Goal: Transaction & Acquisition: Register for event/course

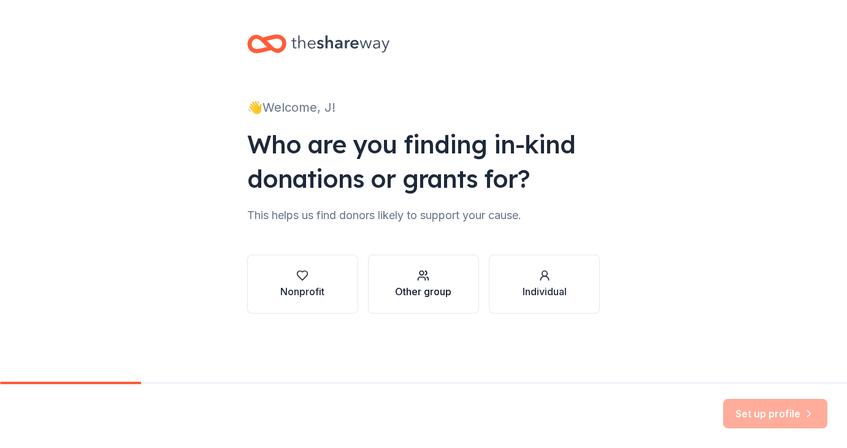
click at [422, 290] on div "Other group" at bounding box center [423, 291] width 56 height 15
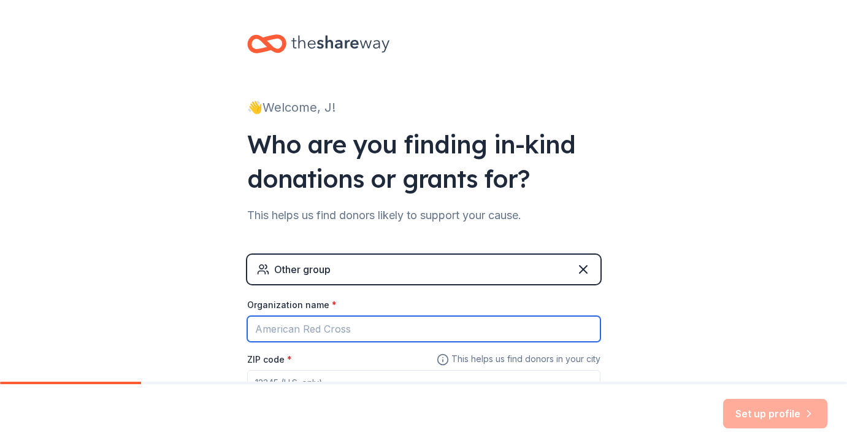
click at [316, 327] on input "Organization name *" at bounding box center [423, 329] width 353 height 26
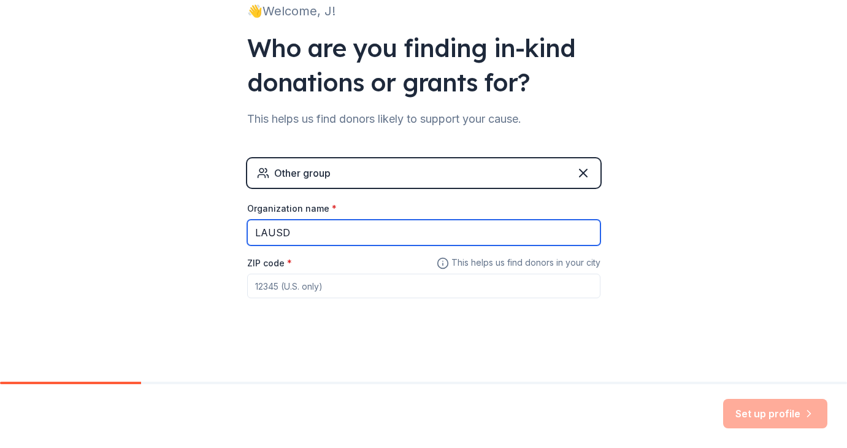
type input "LAUSD"
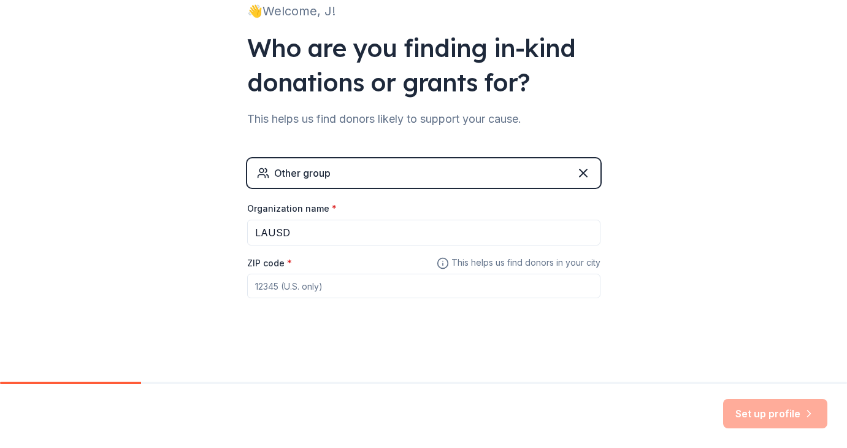
click at [287, 298] on input "ZIP code *" at bounding box center [423, 286] width 353 height 25
type input "90003"
click at [777, 421] on button "Set up profile" at bounding box center [775, 413] width 104 height 29
click at [677, 242] on div "👋 Welcome, J! Who are you finding in-kind donations or grants for? This helps u…" at bounding box center [423, 143] width 847 height 478
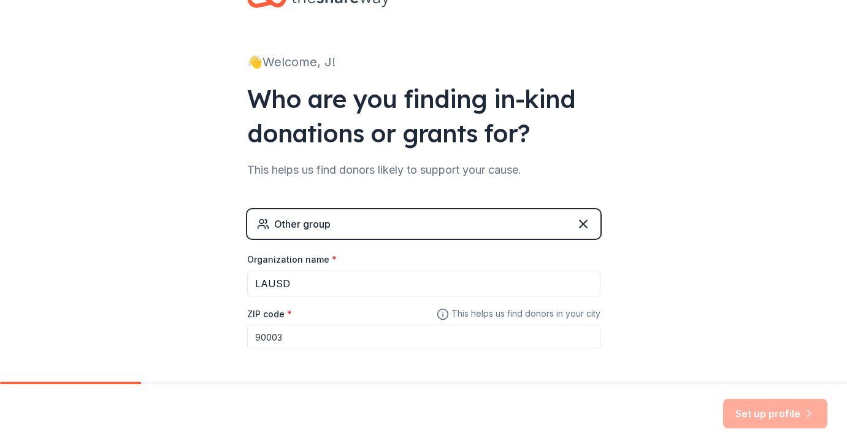
scroll to position [0, 0]
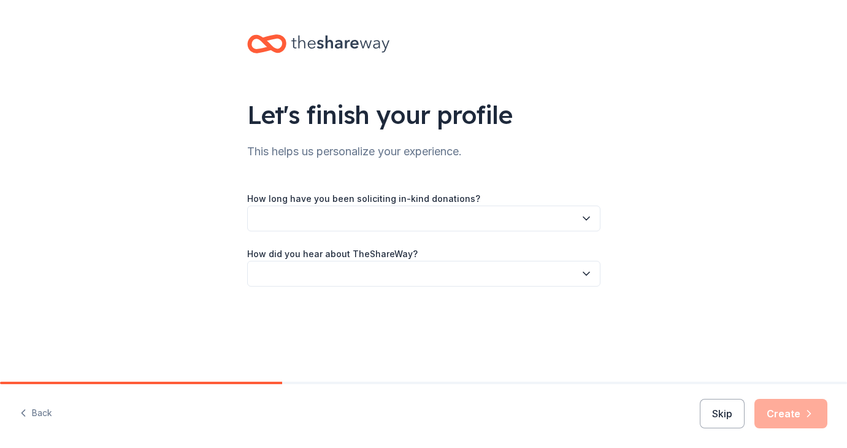
click at [536, 220] on button "button" at bounding box center [423, 219] width 353 height 26
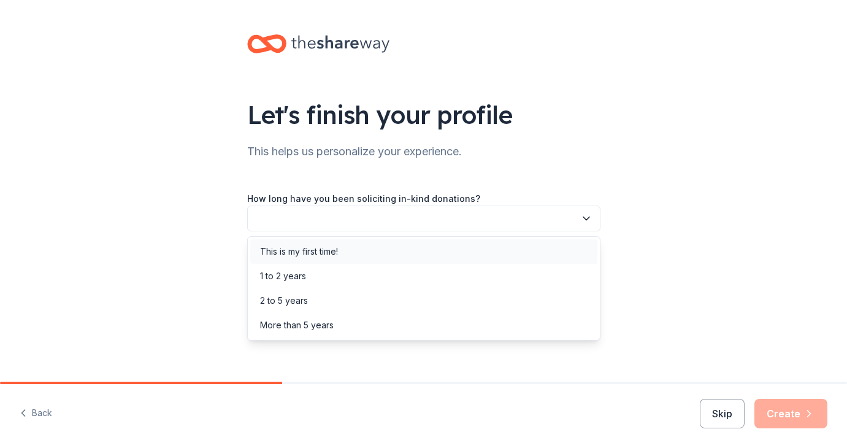
click at [405, 262] on div "This is my first time!" at bounding box center [423, 251] width 347 height 25
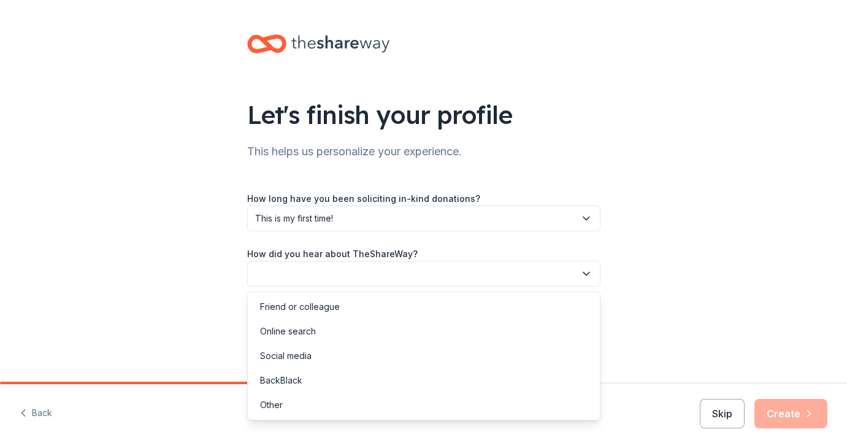
click at [402, 269] on button "button" at bounding box center [423, 274] width 353 height 26
click at [350, 327] on div "Online search" at bounding box center [423, 331] width 347 height 25
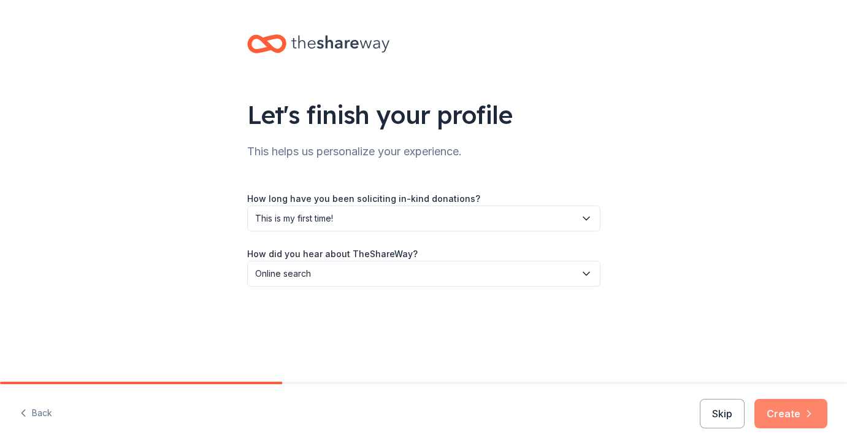
click at [778, 404] on button "Create" at bounding box center [791, 413] width 73 height 29
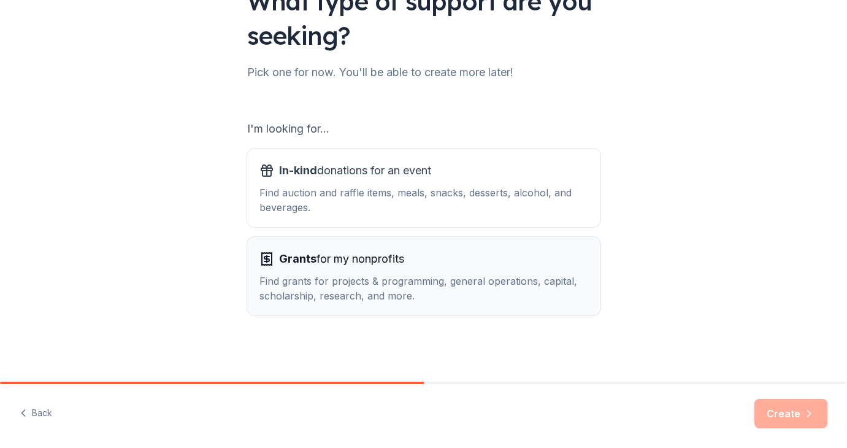
scroll to position [113, 0]
click at [513, 216] on button "In-kind donations for an event Find auction and raffle items, meals, snacks, de…" at bounding box center [423, 187] width 353 height 79
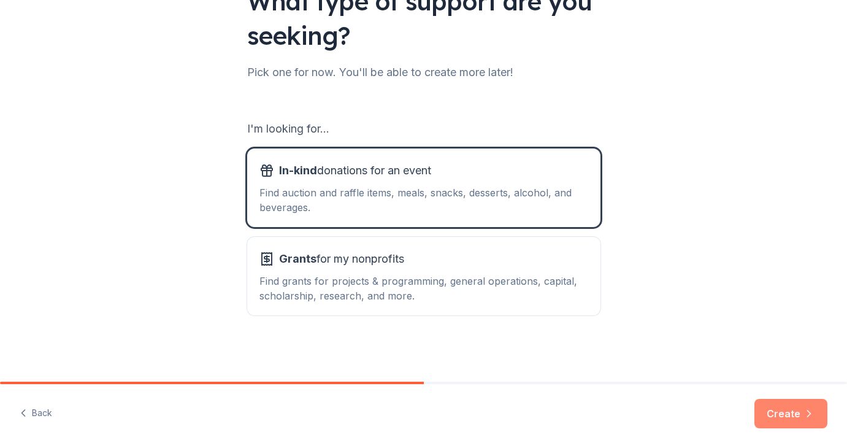
click at [811, 415] on icon "button" at bounding box center [809, 413] width 12 height 12
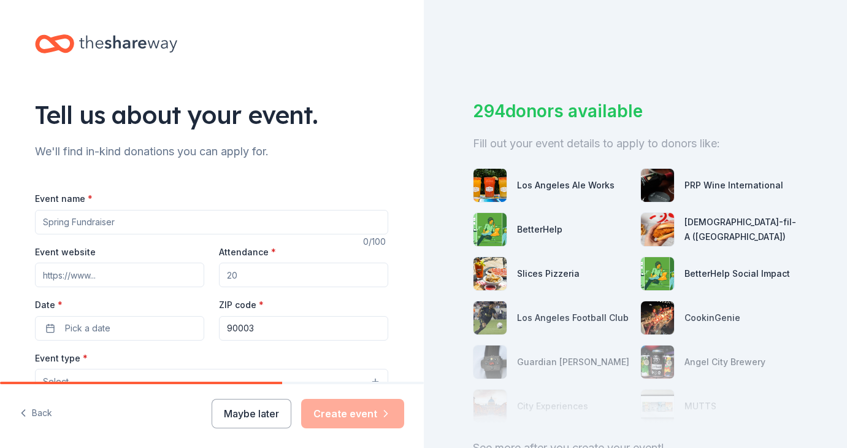
click at [143, 227] on input "Event name *" at bounding box center [211, 222] width 353 height 25
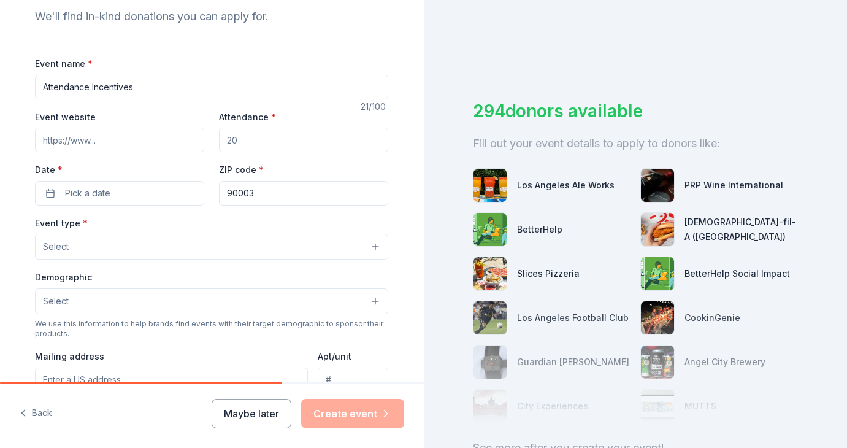
scroll to position [145, 0]
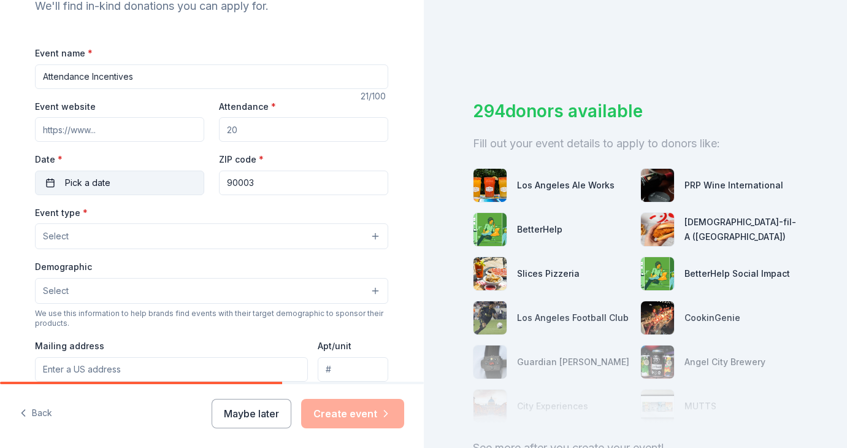
type input "Attendance Incentives"
click at [80, 185] on span "Pick a date" at bounding box center [87, 182] width 45 height 15
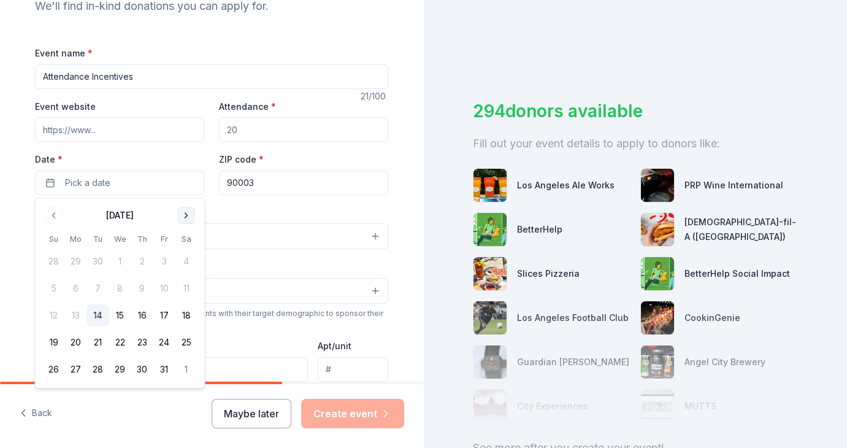
click at [187, 210] on button "Go to next month" at bounding box center [186, 215] width 17 height 17
click at [142, 342] on button "20" at bounding box center [142, 342] width 22 height 22
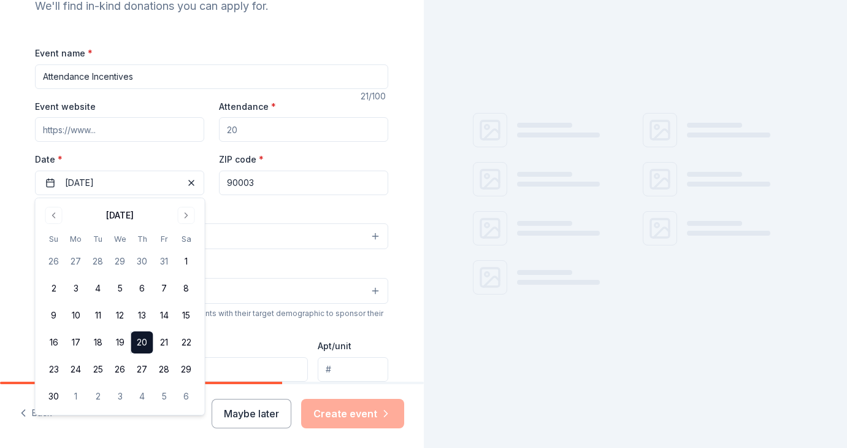
click at [261, 228] on button "Select" at bounding box center [211, 236] width 353 height 26
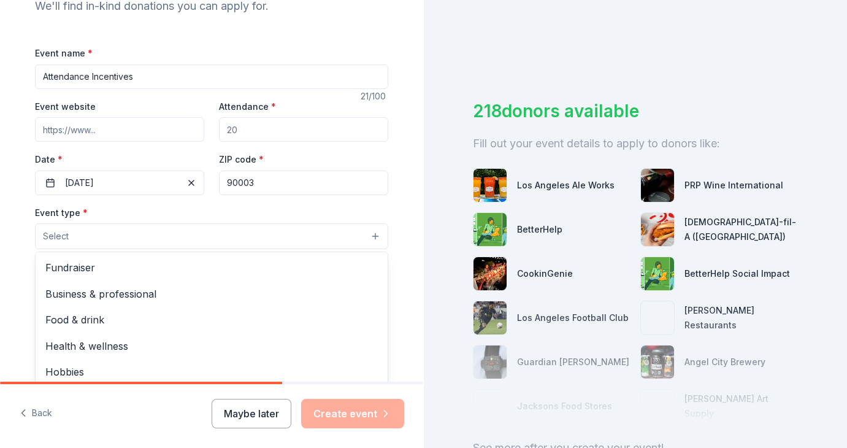
click at [257, 131] on div "Event name * Attendance Incentives 21 /100 Event website Attendance * Date * 11…" at bounding box center [211, 328] width 353 height 567
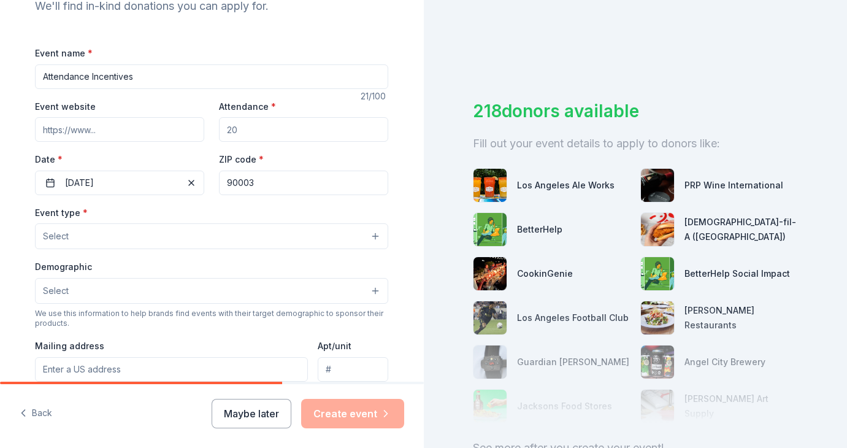
click at [240, 126] on input "Attendance *" at bounding box center [303, 129] width 169 height 25
type input "100"
click at [188, 150] on div "Event website Attendance * 100 Date * 11/20/2025 ZIP code * 90003" at bounding box center [211, 147] width 353 height 96
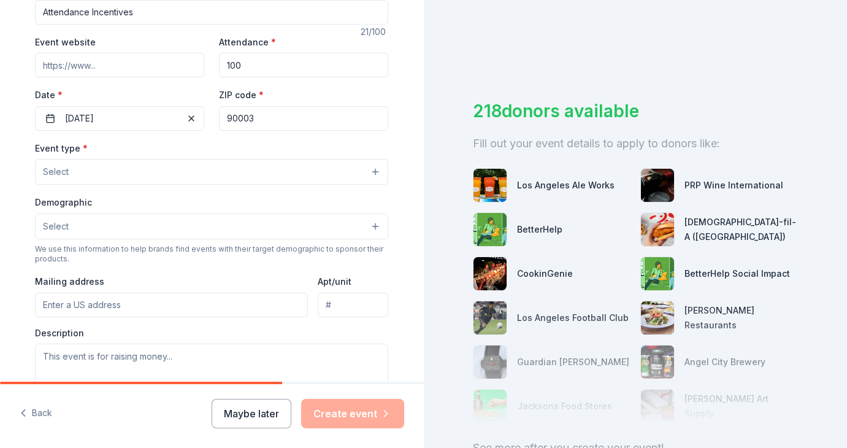
scroll to position [247, 0]
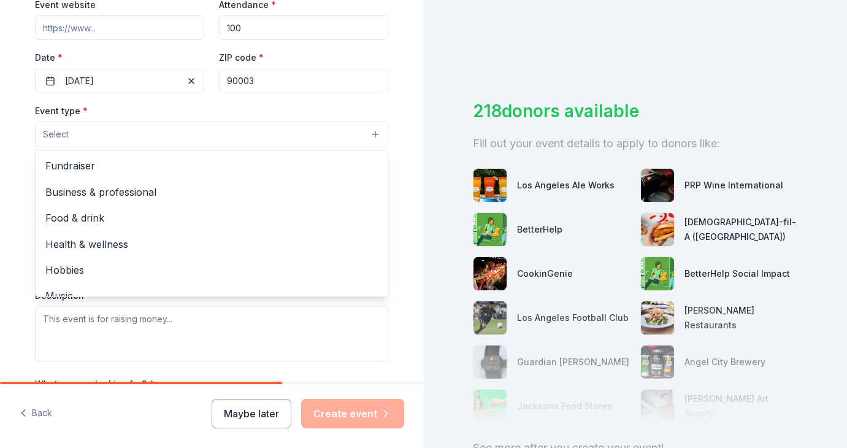
click at [161, 142] on button "Select" at bounding box center [211, 134] width 353 height 26
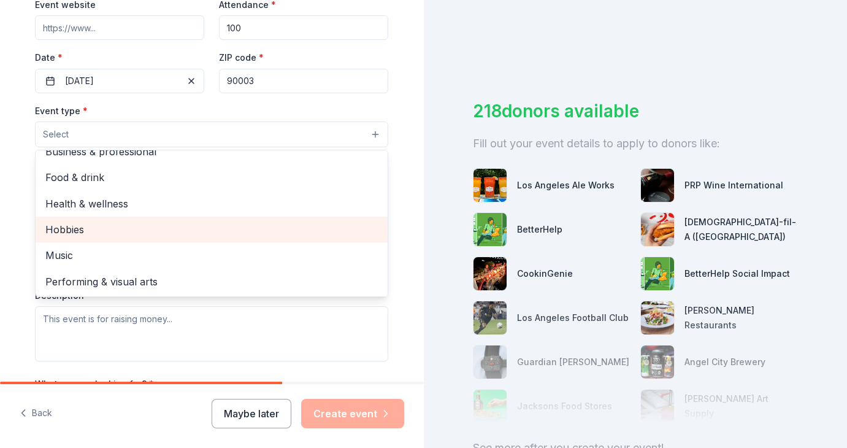
scroll to position [0, 0]
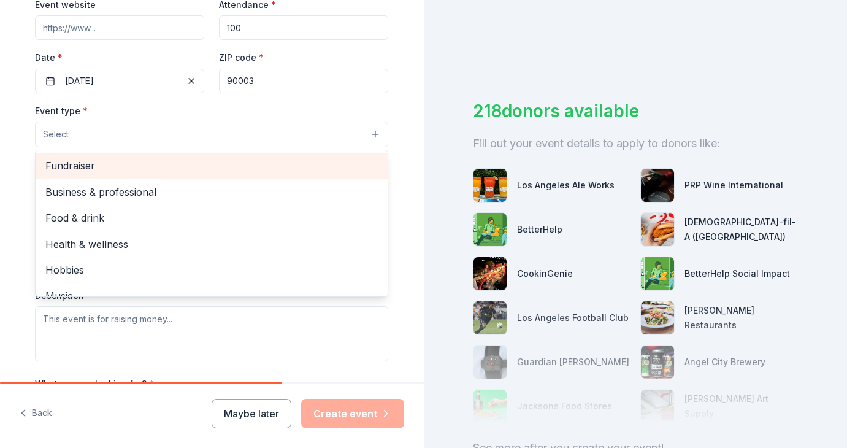
click at [136, 168] on span "Fundraiser" at bounding box center [211, 166] width 332 height 16
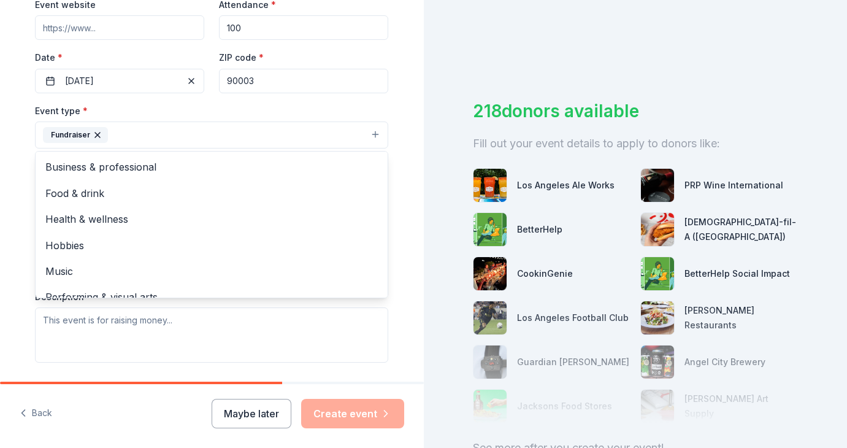
click at [22, 217] on div "Tell us about your event. We'll find in-kind donations you can apply for. Event…" at bounding box center [211, 162] width 393 height 818
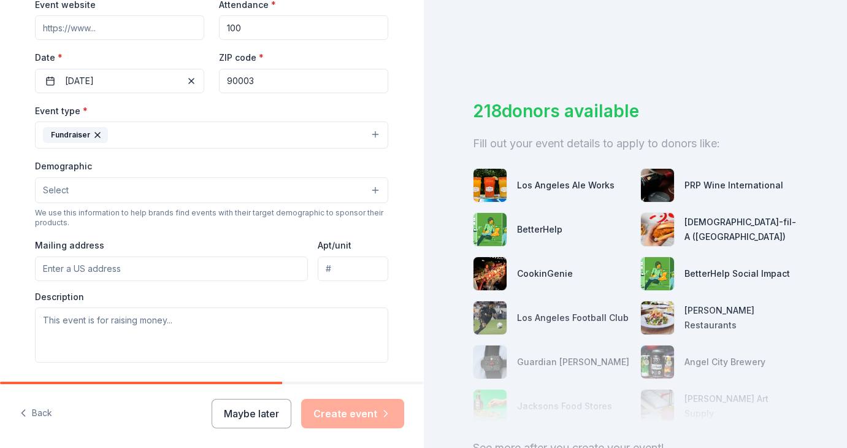
click at [105, 186] on button "Select" at bounding box center [211, 190] width 353 height 26
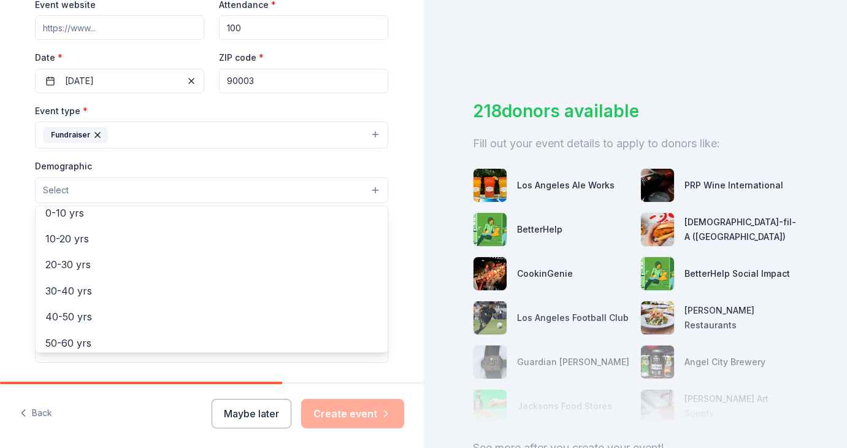
click at [107, 273] on div "20-30 yrs" at bounding box center [212, 265] width 352 height 26
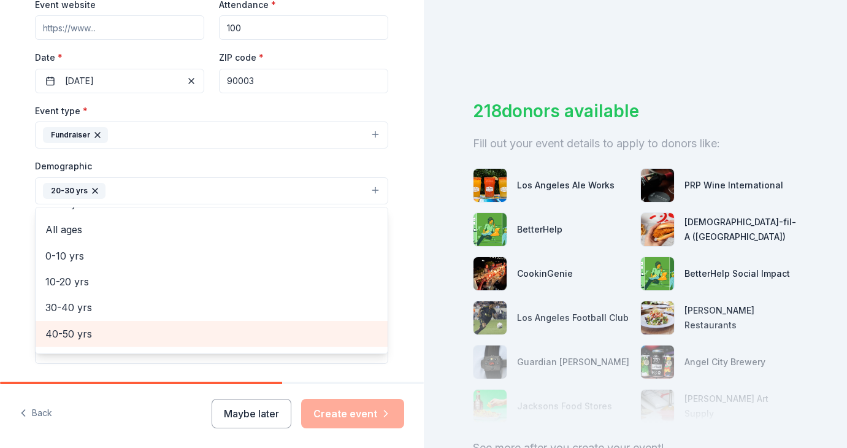
scroll to position [69, 0]
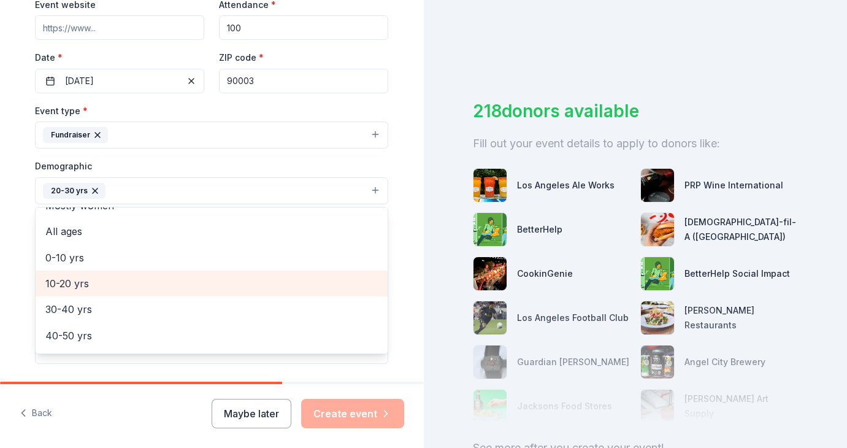
click at [96, 273] on div "10-20 yrs" at bounding box center [212, 284] width 352 height 26
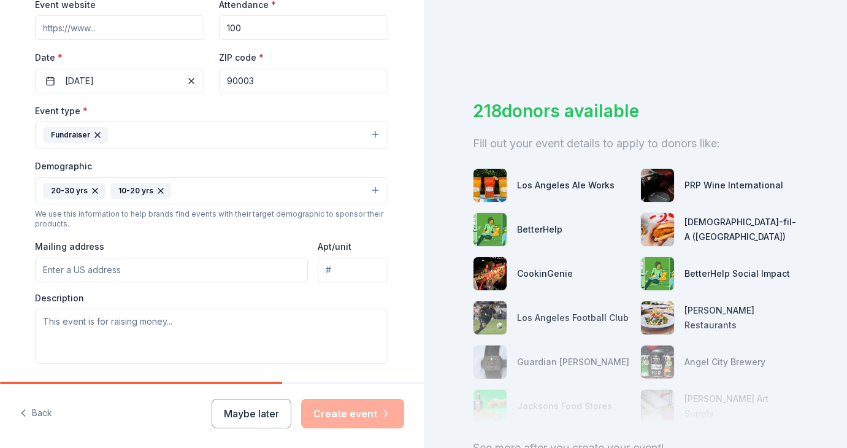
click at [96, 188] on icon "button" at bounding box center [95, 190] width 5 height 5
click at [71, 273] on input "Mailing address" at bounding box center [171, 270] width 273 height 25
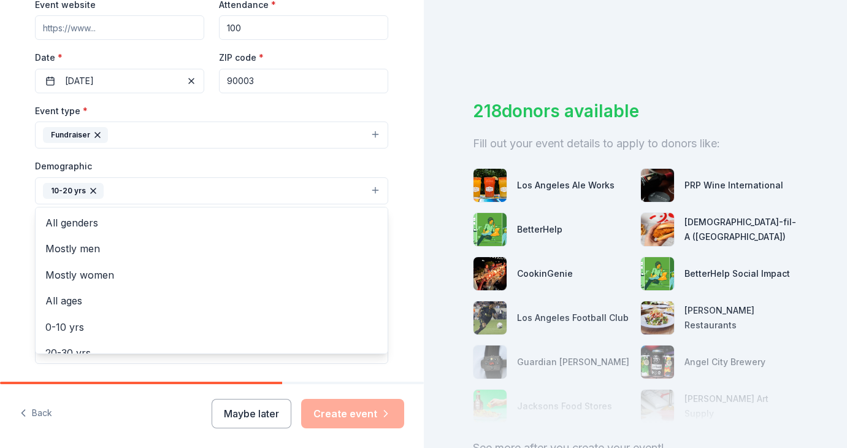
click at [118, 189] on button "10-20 yrs" at bounding box center [211, 190] width 353 height 27
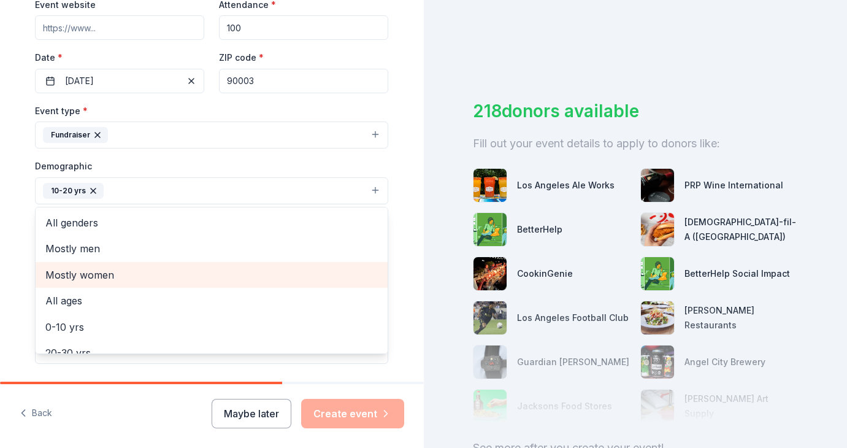
click at [91, 275] on span "Mostly women" at bounding box center [211, 275] width 332 height 16
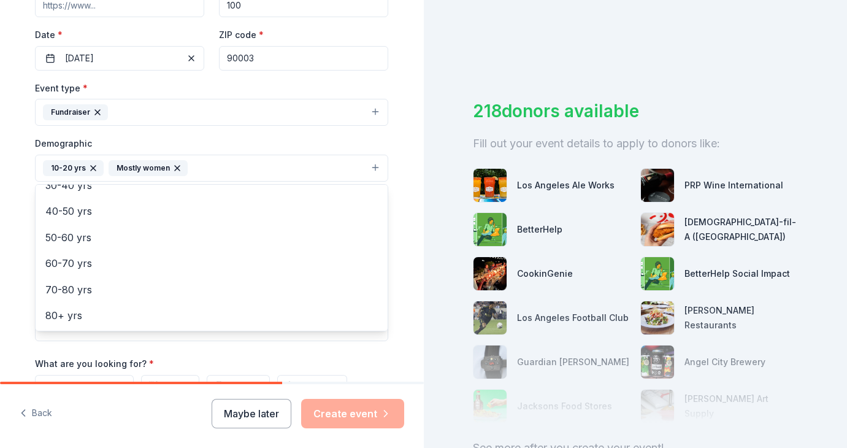
scroll to position [126, 0]
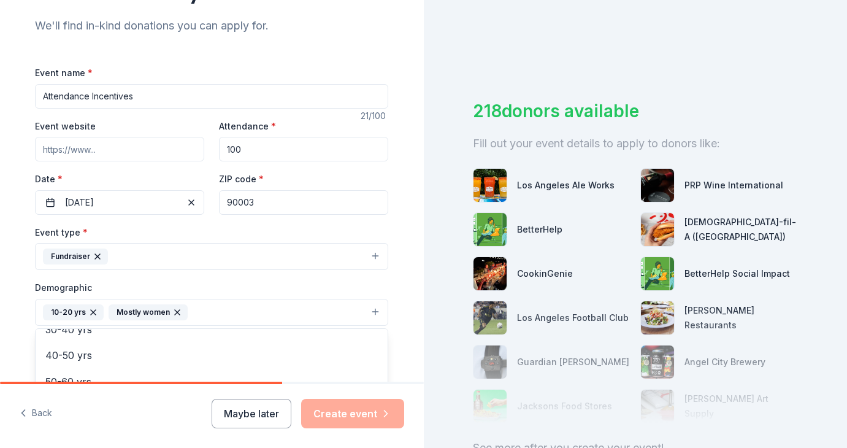
click at [179, 310] on icon "button" at bounding box center [177, 312] width 10 height 10
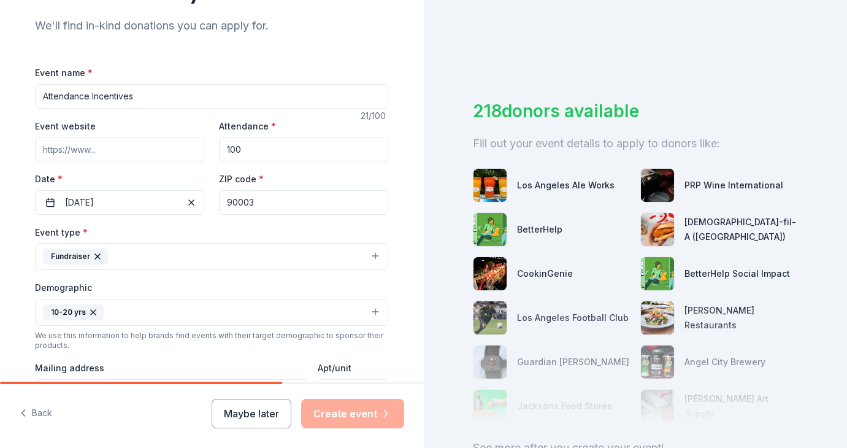
click at [17, 307] on div "Tell us about your event. We'll find in-kind donations you can apply for. Event…" at bounding box center [211, 283] width 393 height 819
click at [98, 310] on div "10-20 yrs" at bounding box center [73, 312] width 61 height 16
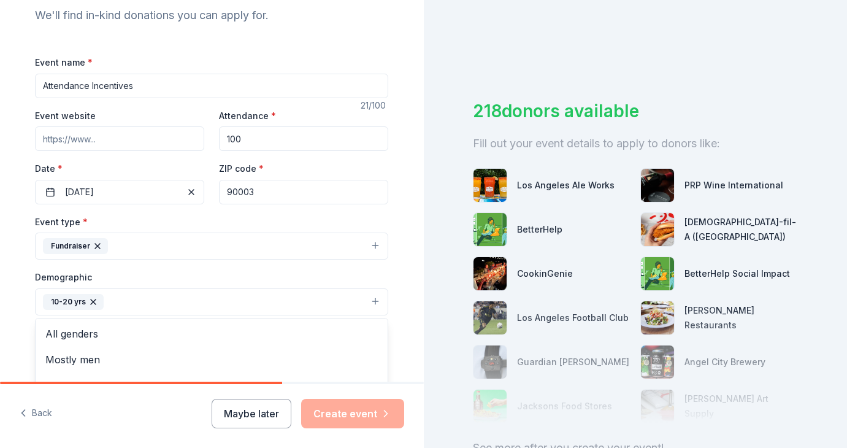
scroll to position [142, 0]
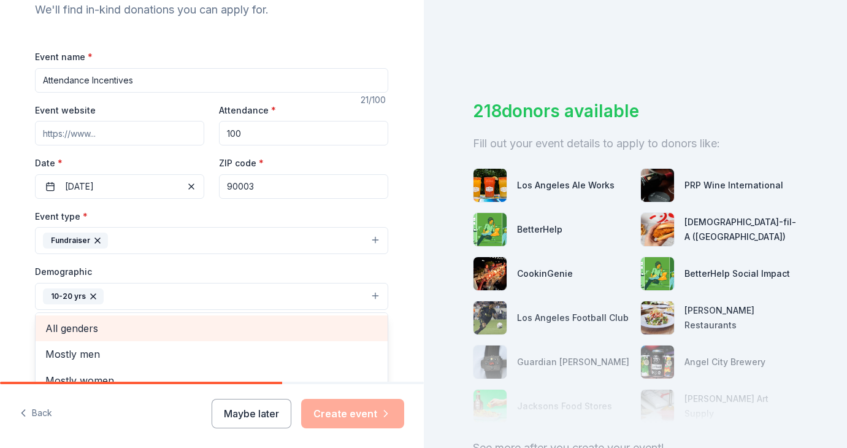
click at [87, 326] on span "All genders" at bounding box center [211, 328] width 332 height 16
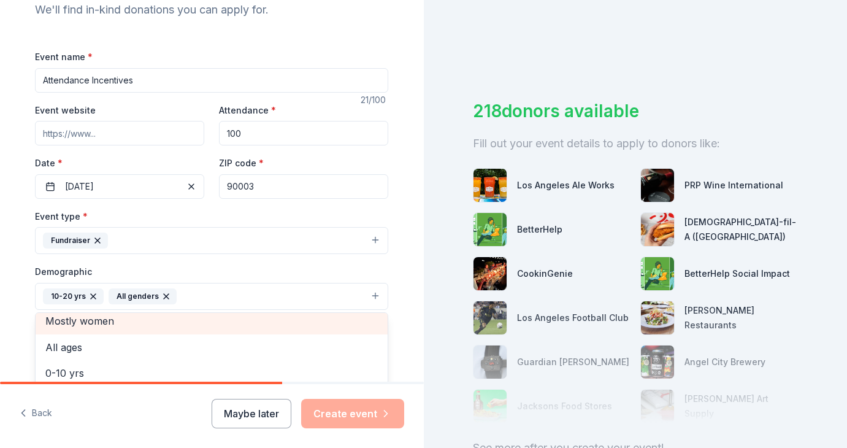
scroll to position [42, 0]
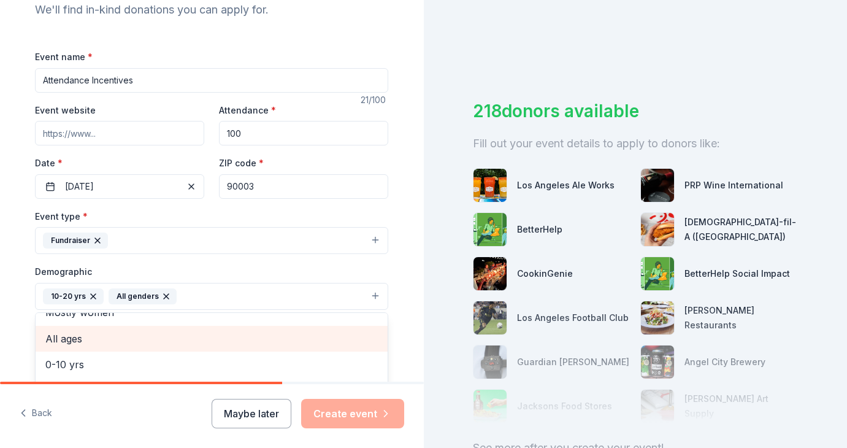
click at [100, 345] on span "All ages" at bounding box center [211, 339] width 332 height 16
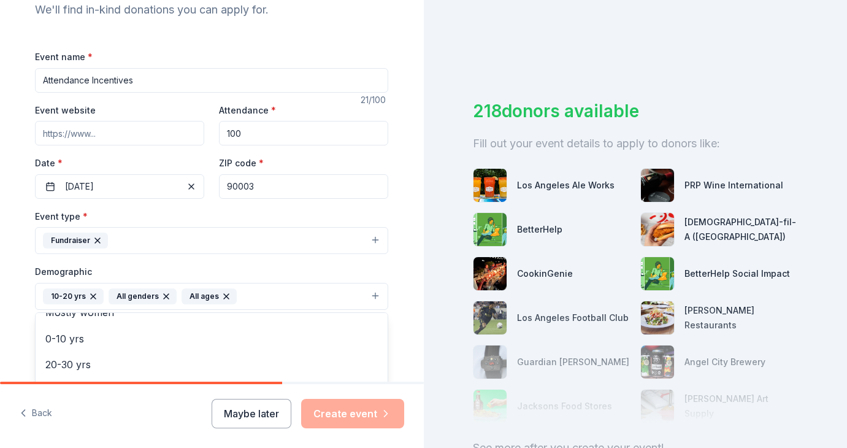
click at [25, 326] on div "Tell us about your event. We'll find in-kind donations you can apply for. Event…" at bounding box center [211, 267] width 393 height 819
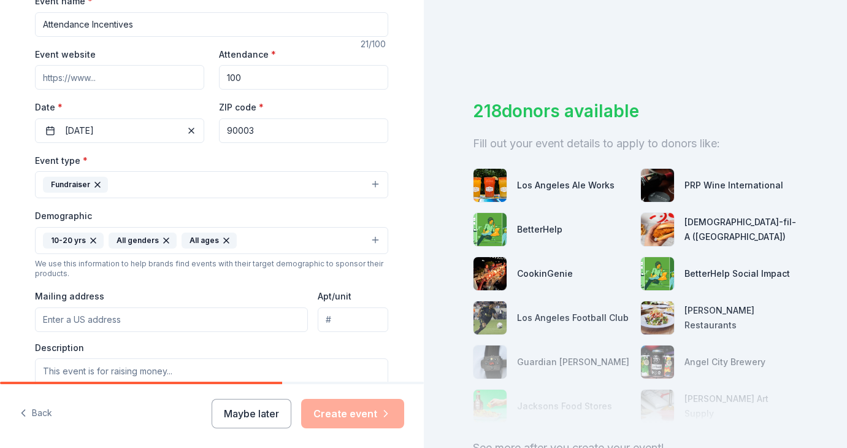
scroll to position [226, 0]
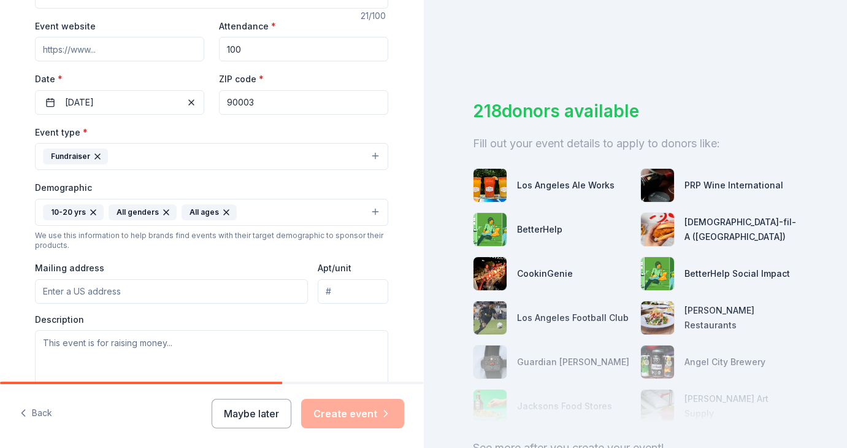
click at [94, 208] on icon "button" at bounding box center [93, 212] width 10 height 10
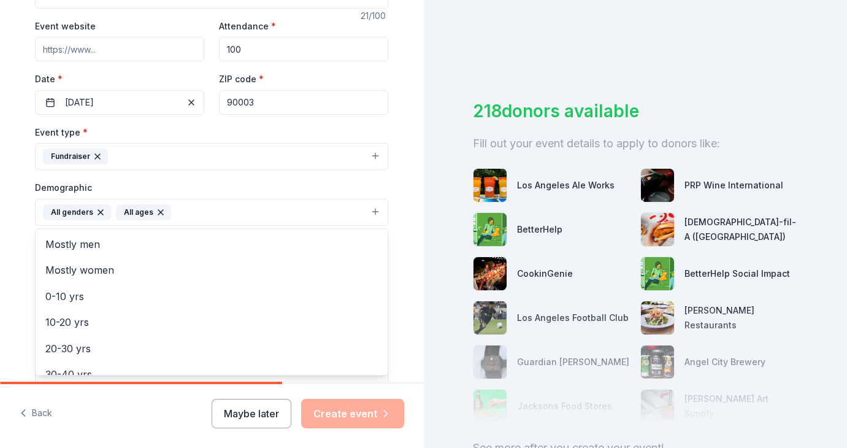
click at [96, 208] on icon "button" at bounding box center [101, 212] width 10 height 10
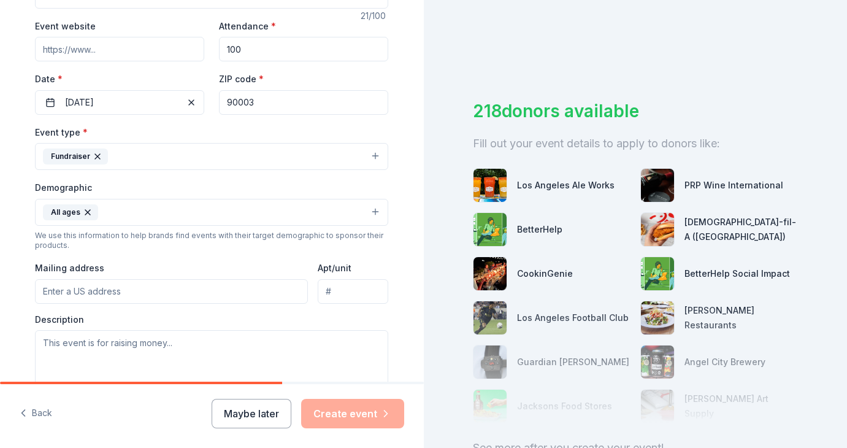
click at [90, 209] on icon "button" at bounding box center [88, 212] width 10 height 10
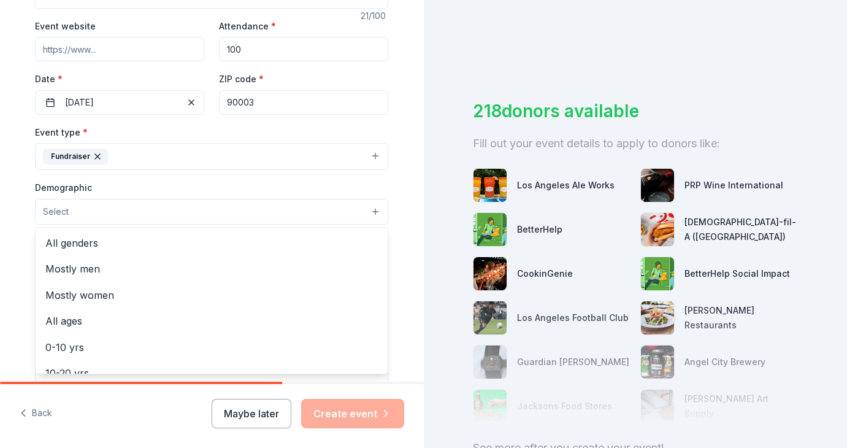
click at [31, 237] on div "Tell us about your event. We'll find in-kind donations you can apply for. Event…" at bounding box center [211, 183] width 393 height 818
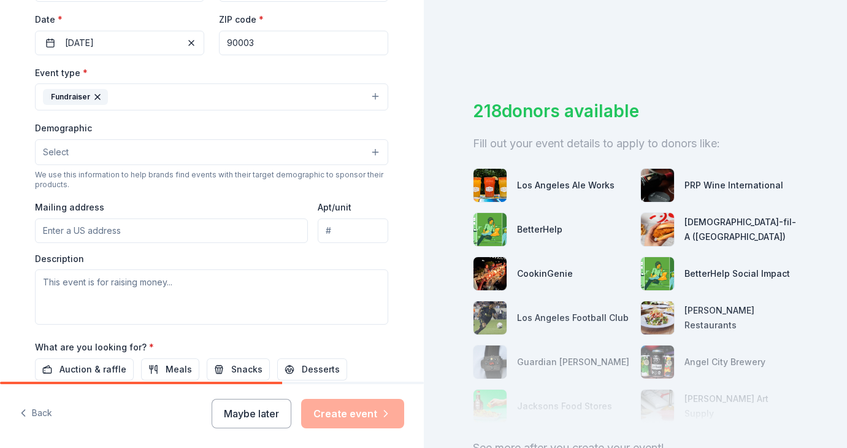
scroll to position [286, 0]
click at [120, 231] on input "Mailing address" at bounding box center [171, 229] width 273 height 25
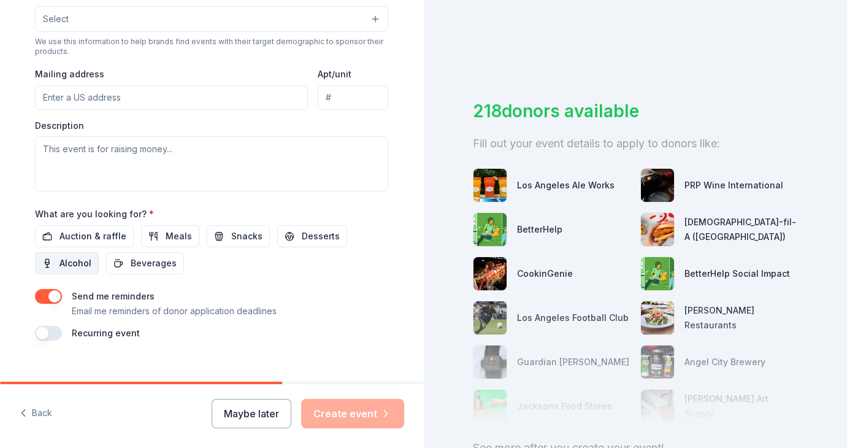
scroll to position [423, 0]
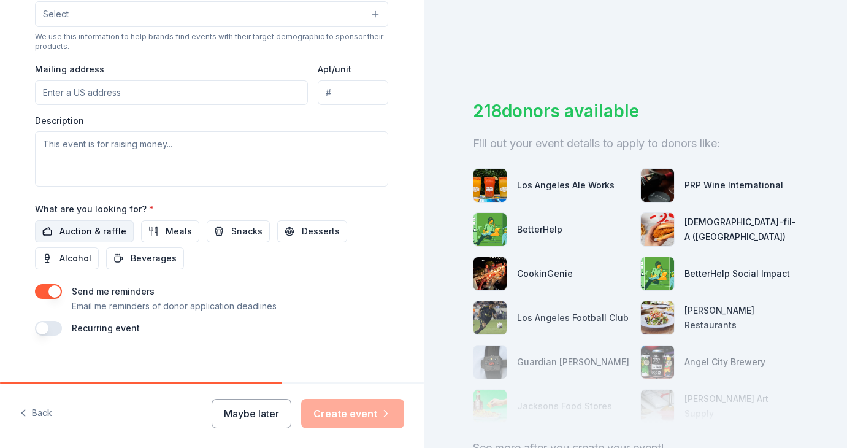
click at [96, 233] on span "Auction & raffle" at bounding box center [93, 231] width 67 height 15
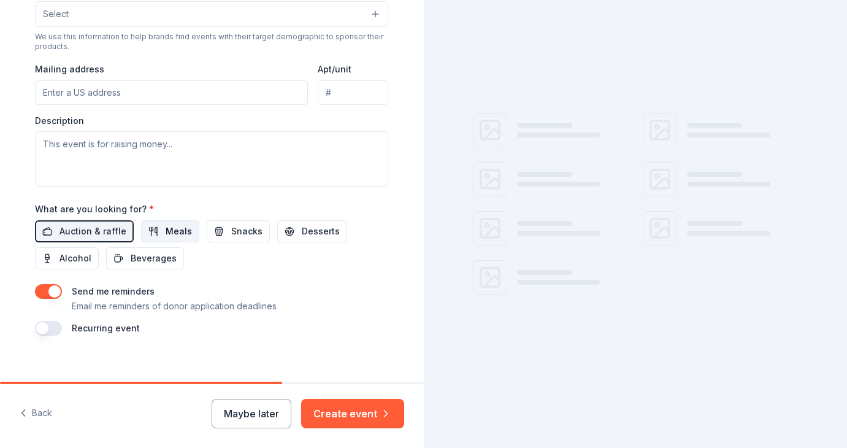
click at [166, 234] on span "Meals" at bounding box center [179, 231] width 26 height 15
click at [231, 237] on span "Snacks" at bounding box center [246, 231] width 31 height 15
click at [310, 236] on span "Desserts" at bounding box center [321, 231] width 38 height 15
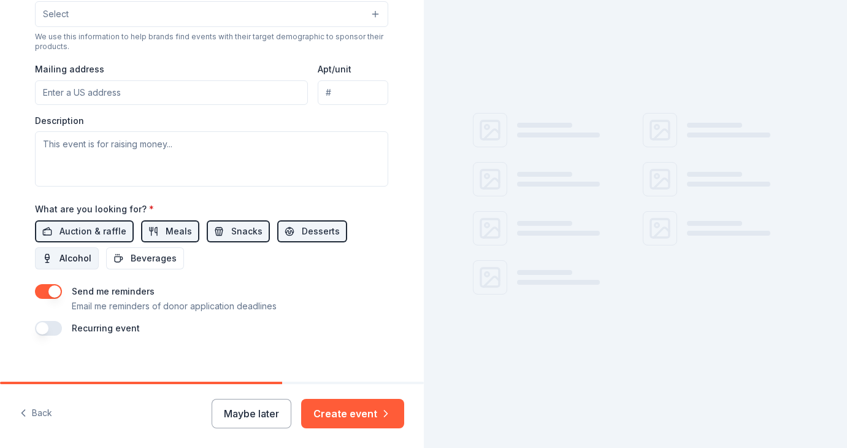
click at [62, 258] on span "Alcohol" at bounding box center [76, 258] width 32 height 15
click at [164, 258] on span "Beverages" at bounding box center [154, 258] width 46 height 15
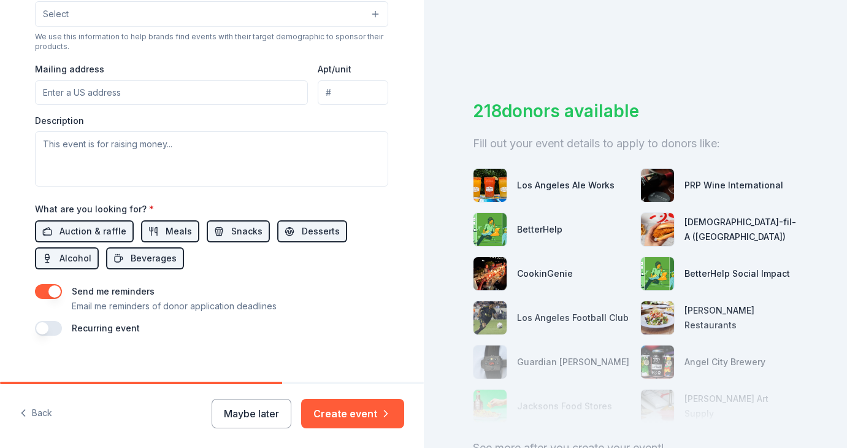
click at [60, 328] on button "button" at bounding box center [48, 328] width 27 height 15
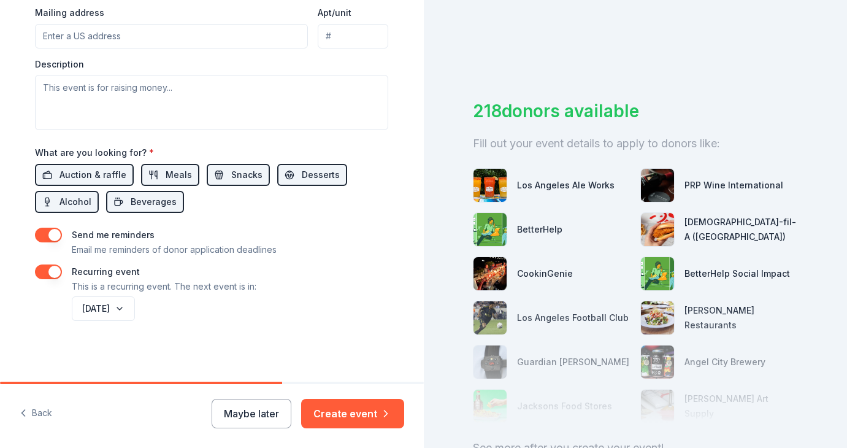
scroll to position [480, 0]
click at [135, 308] on button "November 2026" at bounding box center [103, 308] width 63 height 25
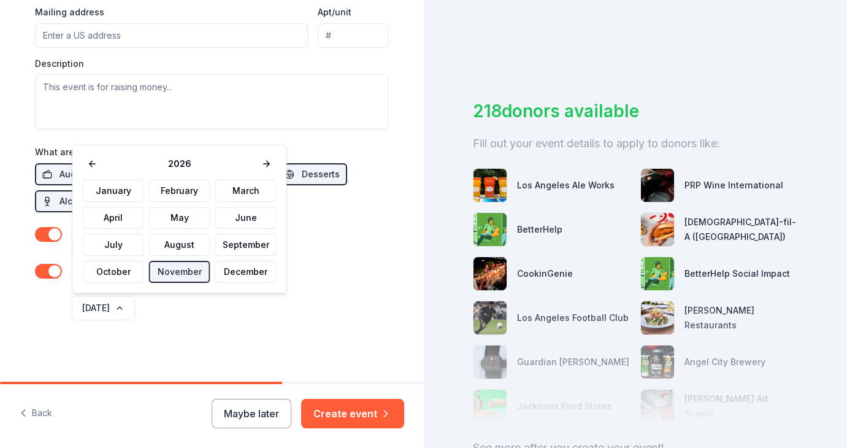
click at [210, 310] on div "November 2026" at bounding box center [228, 307] width 319 height 29
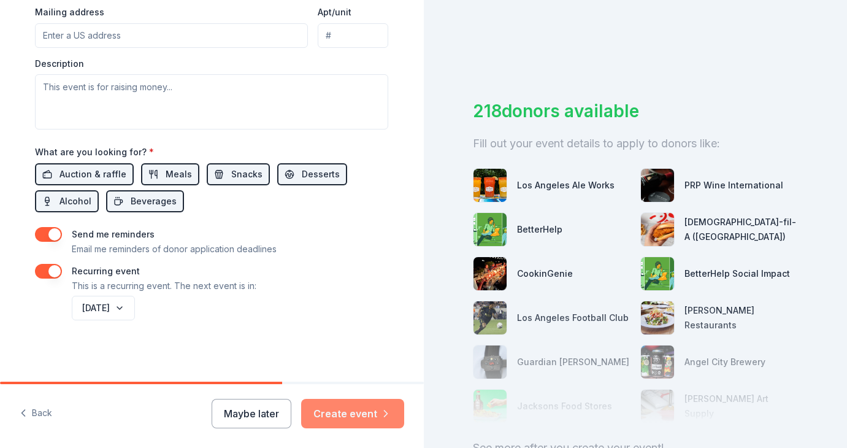
click at [347, 407] on button "Create event" at bounding box center [352, 413] width 103 height 29
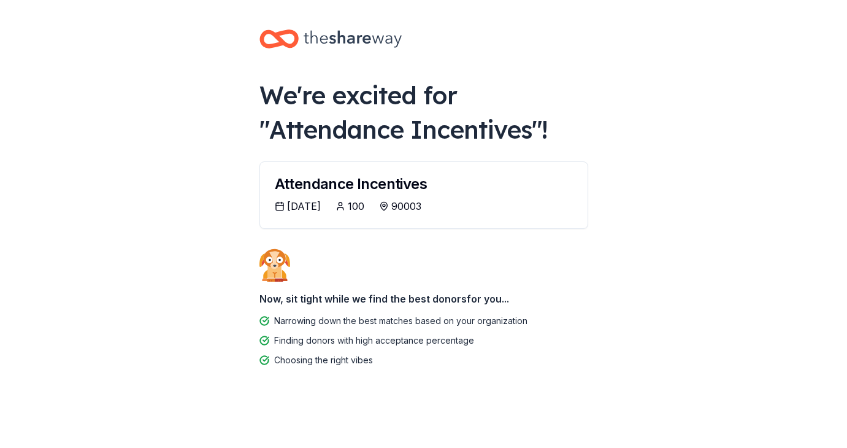
scroll to position [1, 0]
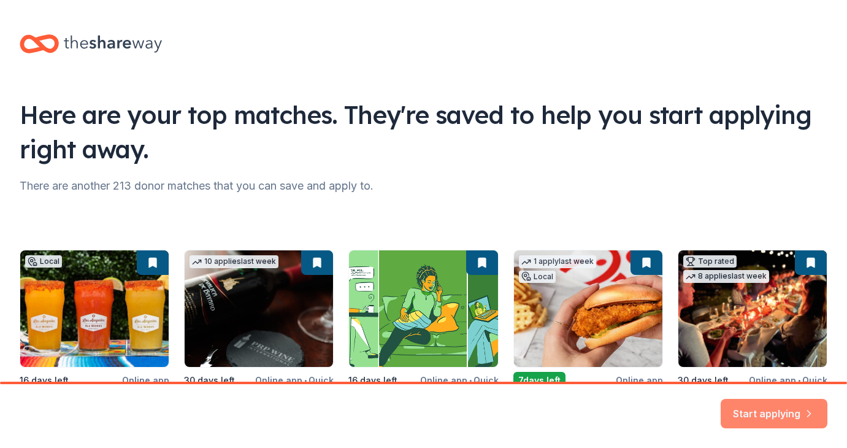
click at [748, 411] on button "Start applying" at bounding box center [774, 405] width 107 height 29
click at [759, 399] on div "Start applying" at bounding box center [774, 413] width 107 height 29
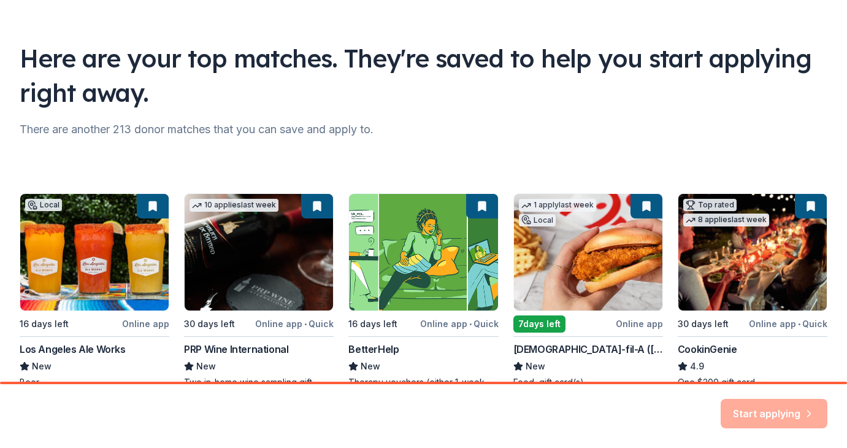
scroll to position [134, 0]
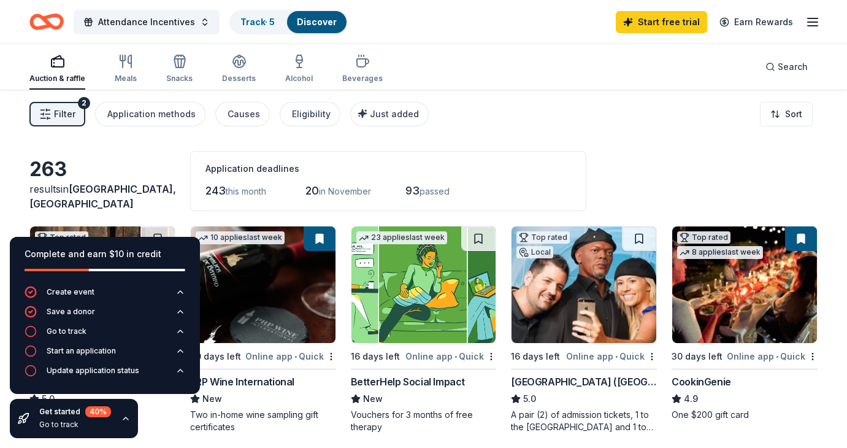
click at [93, 261] on div "Complete and earn $10 in credit" at bounding box center [105, 254] width 161 height 15
click at [63, 423] on div "Go to track" at bounding box center [75, 425] width 72 height 10
click at [121, 424] on div "Get started 40 % Go to track" at bounding box center [74, 418] width 128 height 39
click at [124, 419] on icon "button" at bounding box center [126, 418] width 10 height 10
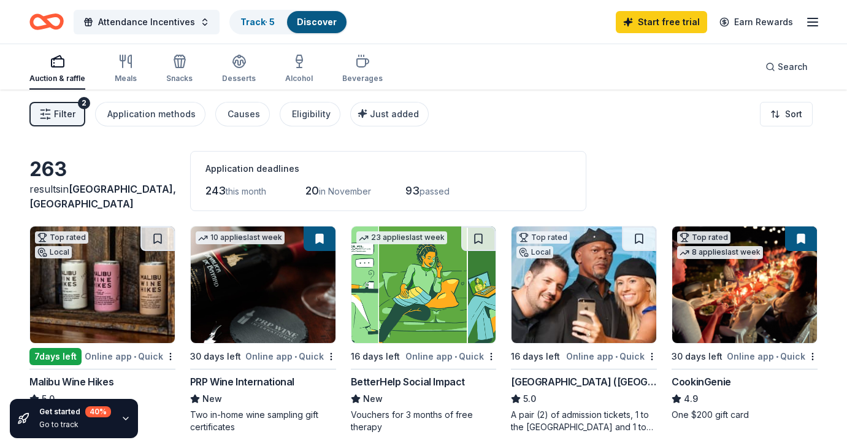
click at [58, 428] on div "Go to track" at bounding box center [75, 425] width 72 height 10
click at [100, 409] on div "40 %" at bounding box center [98, 411] width 26 height 11
click at [47, 422] on div "Go to track" at bounding box center [75, 425] width 72 height 10
click at [93, 415] on div "40 %" at bounding box center [98, 411] width 26 height 11
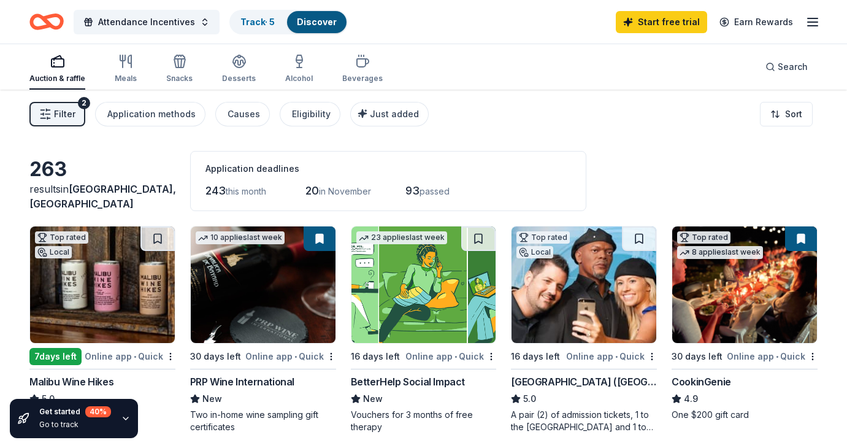
click at [125, 419] on icon "button" at bounding box center [126, 418] width 10 height 10
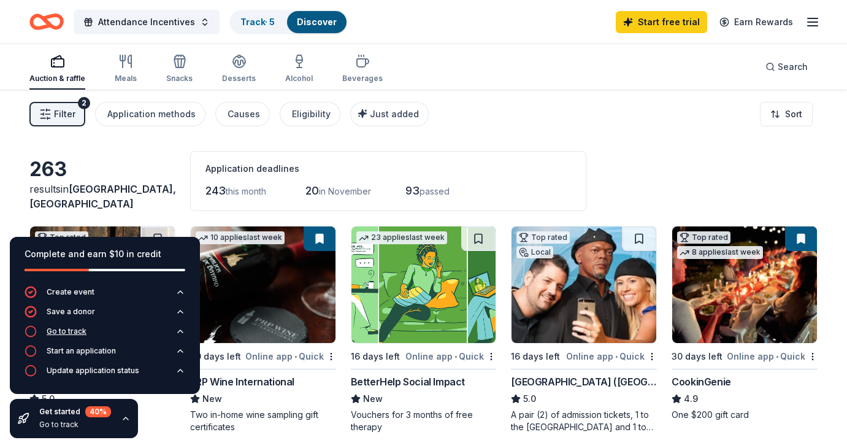
click at [65, 334] on div "Go to track" at bounding box center [67, 331] width 40 height 10
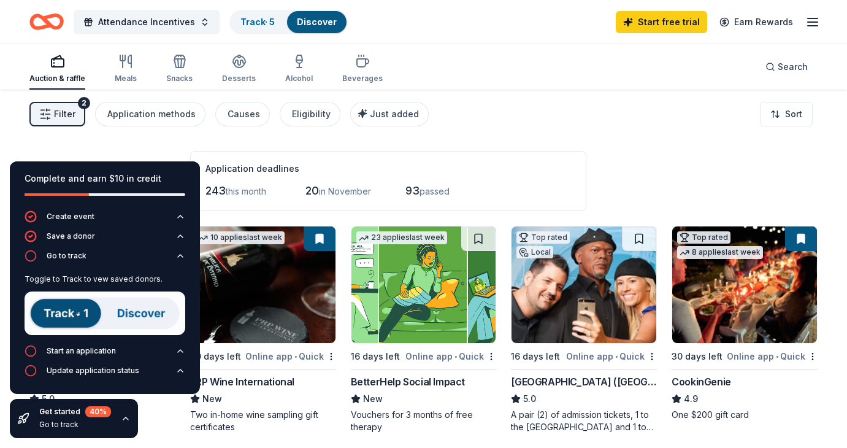
click at [55, 310] on img at bounding box center [105, 313] width 161 height 44
click at [137, 320] on img at bounding box center [105, 313] width 161 height 44
click at [136, 310] on img at bounding box center [105, 313] width 161 height 44
click at [53, 302] on img at bounding box center [105, 313] width 161 height 44
click at [67, 336] on div "Toggle to Track to vew saved donors." at bounding box center [105, 306] width 161 height 75
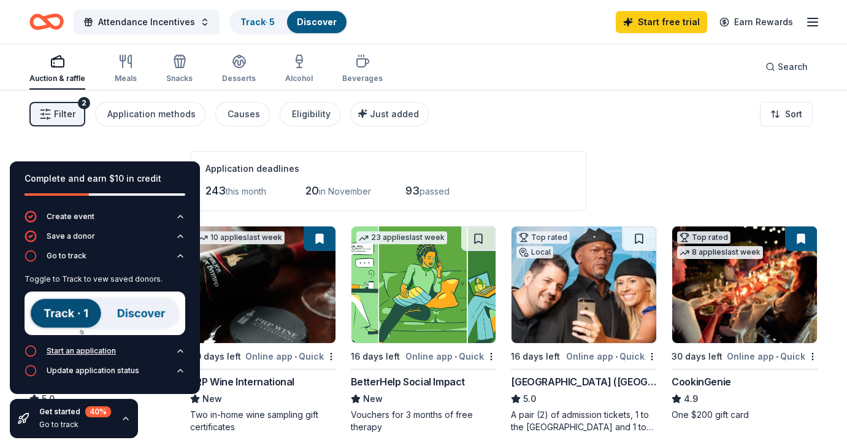
click at [71, 351] on div "Start an application" at bounding box center [81, 351] width 69 height 10
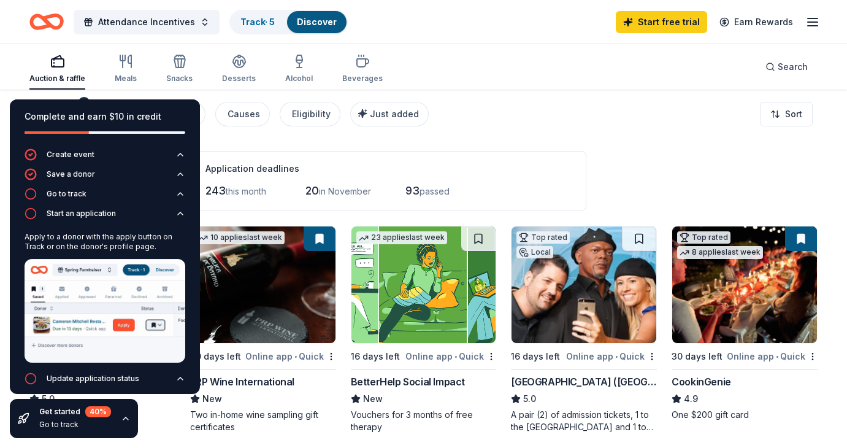
click at [486, 131] on div "Filter 2 Application methods Causes Eligibility Just added Sort" at bounding box center [423, 114] width 847 height 49
click at [661, 23] on link "Start free trial" at bounding box center [661, 22] width 91 height 22
click at [663, 20] on link "Start free trial" at bounding box center [661, 22] width 91 height 22
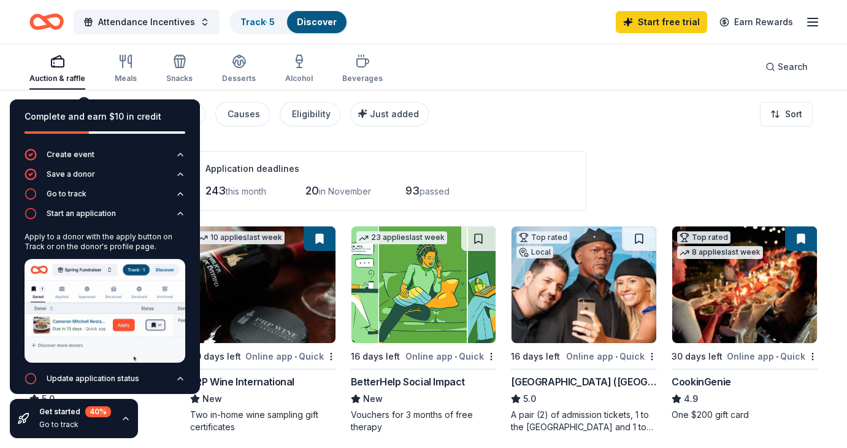
click at [86, 101] on div "Complete and earn $10 in credit" at bounding box center [105, 123] width 190 height 49
click at [182, 379] on icon "button" at bounding box center [180, 378] width 5 height 2
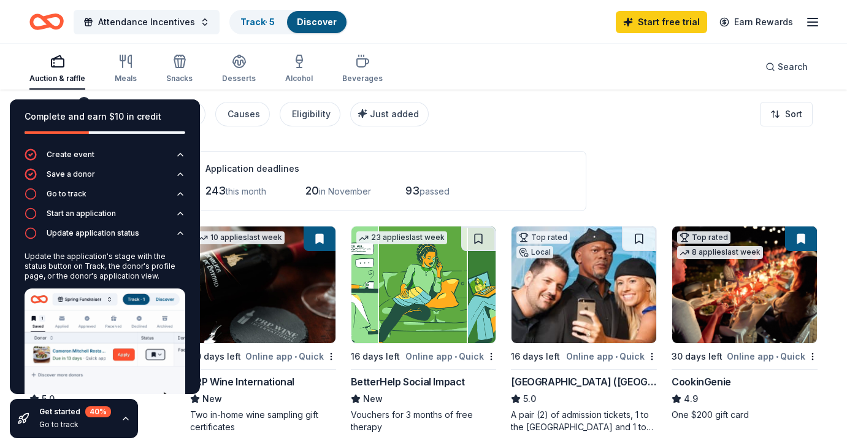
click at [18, 37] on div "Attendance Incentives Track · 5 Discover Start free trial Earn Rewards" at bounding box center [423, 22] width 847 height 44
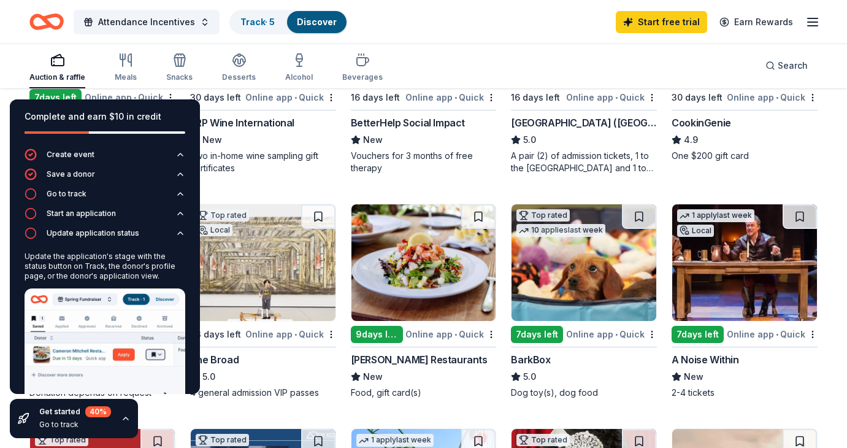
scroll to position [481, 0]
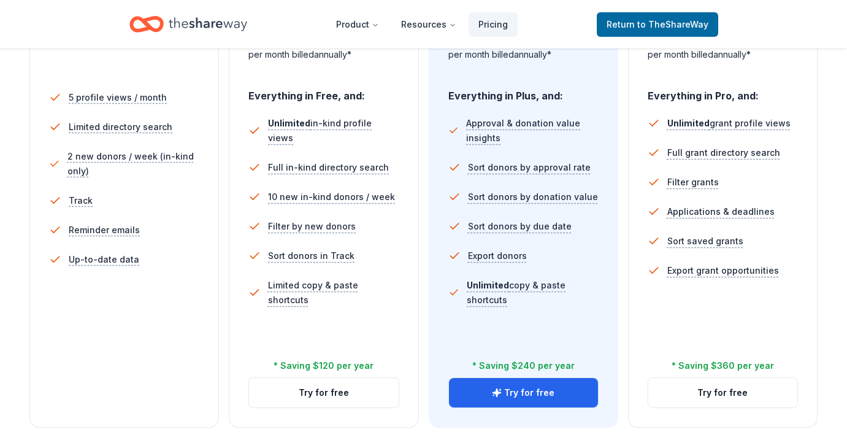
scroll to position [350, 0]
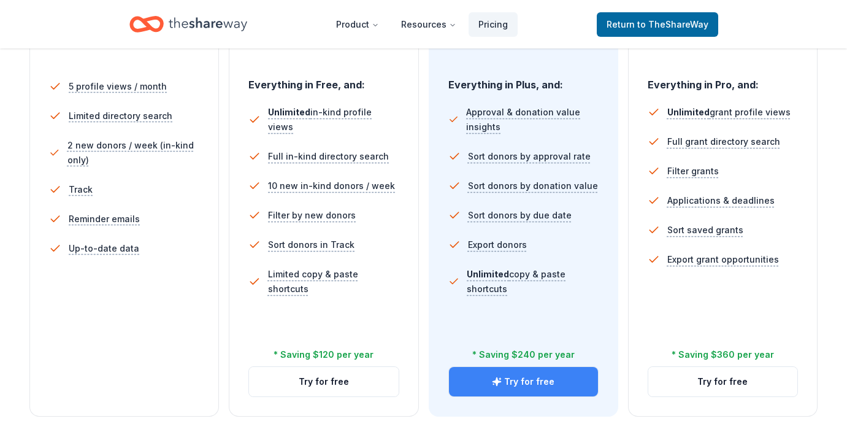
click at [505, 379] on button "Try for free" at bounding box center [523, 381] width 149 height 29
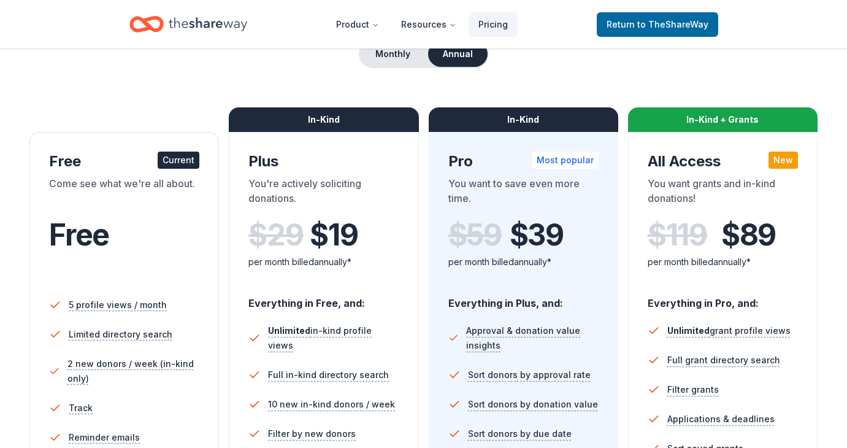
scroll to position [100, 0]
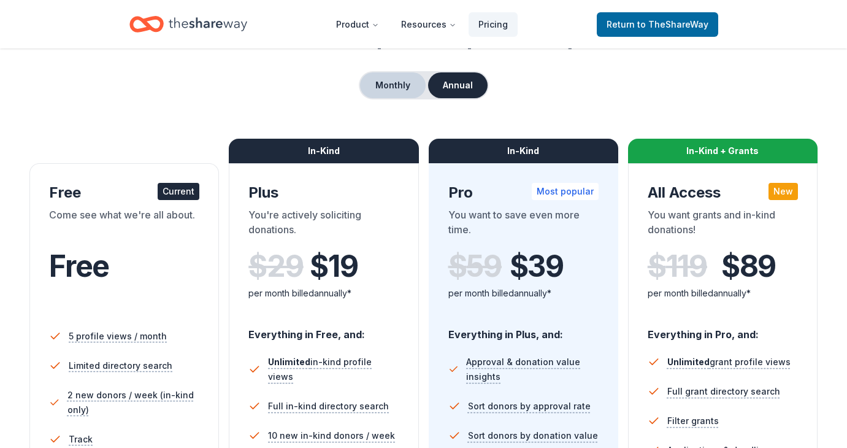
click at [397, 80] on button "Monthly" at bounding box center [393, 85] width 66 height 26
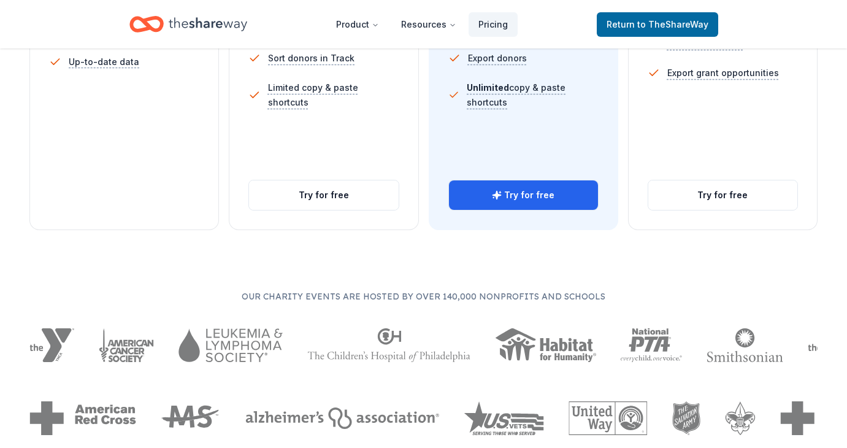
scroll to position [574, 0]
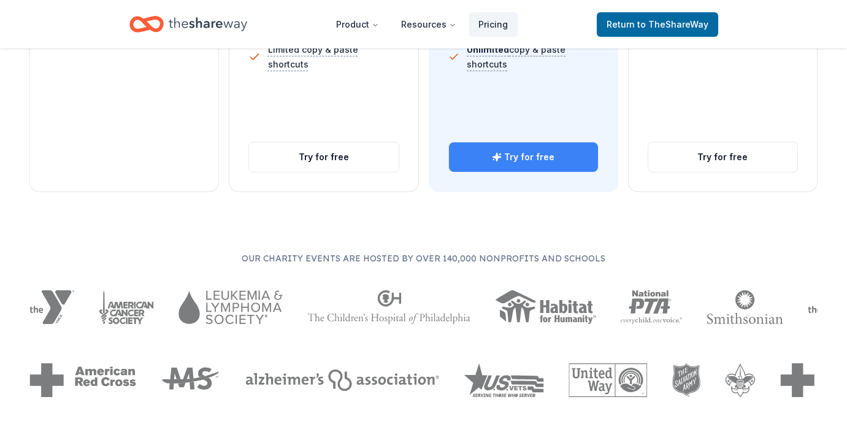
click at [540, 167] on button "Try for free" at bounding box center [523, 156] width 149 height 29
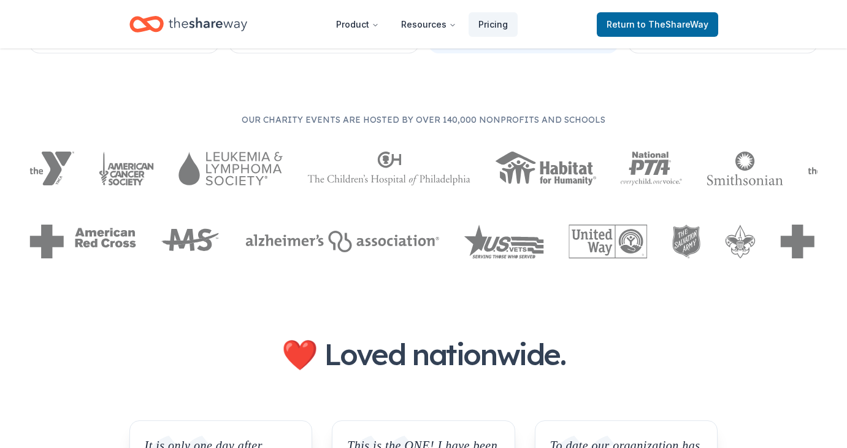
scroll to position [587, 0]
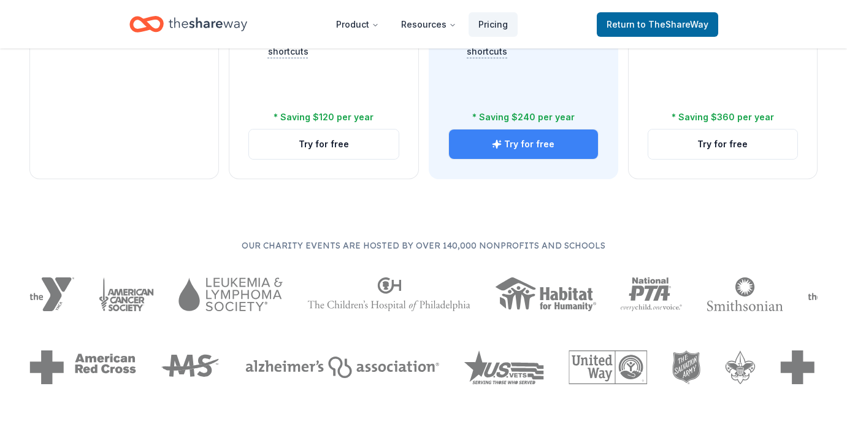
click at [559, 145] on button "Try for free" at bounding box center [523, 143] width 149 height 29
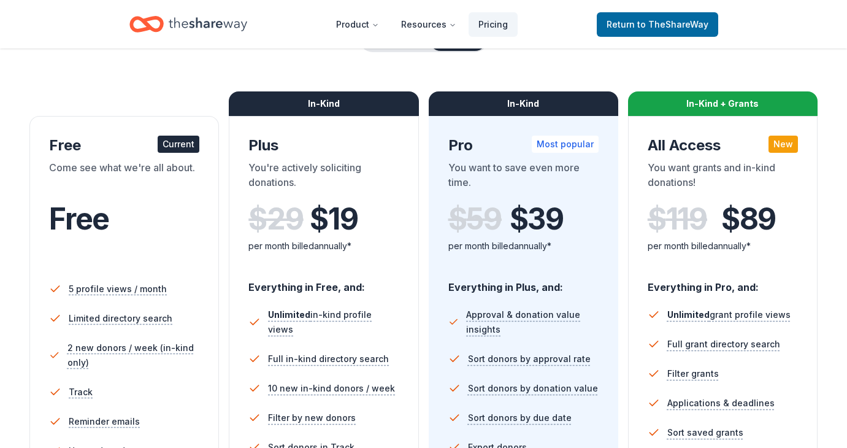
scroll to position [131, 0]
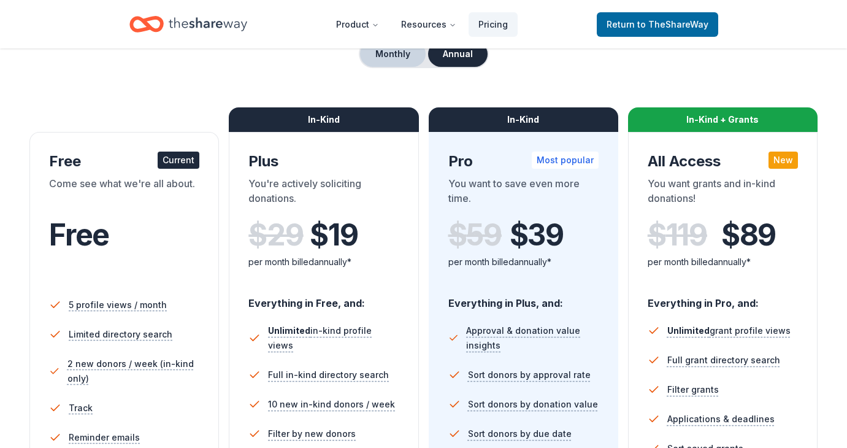
click at [398, 48] on button "Monthly" at bounding box center [393, 54] width 66 height 26
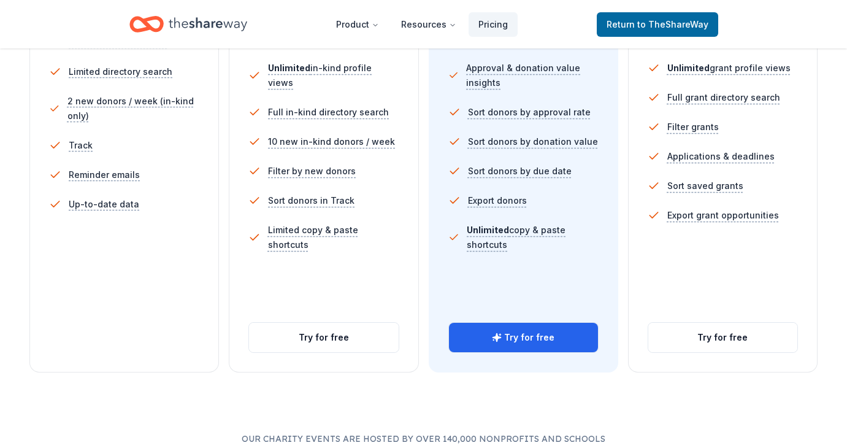
scroll to position [421, 0]
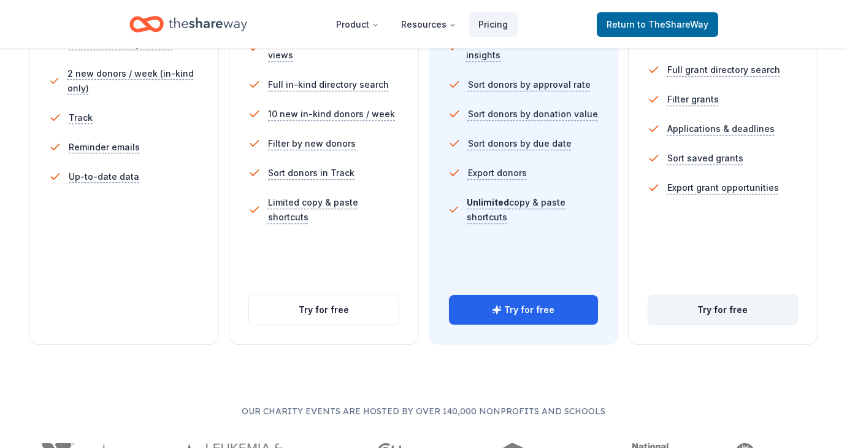
click at [722, 311] on button "Try for free" at bounding box center [722, 309] width 149 height 29
